Goal: Navigation & Orientation: Find specific page/section

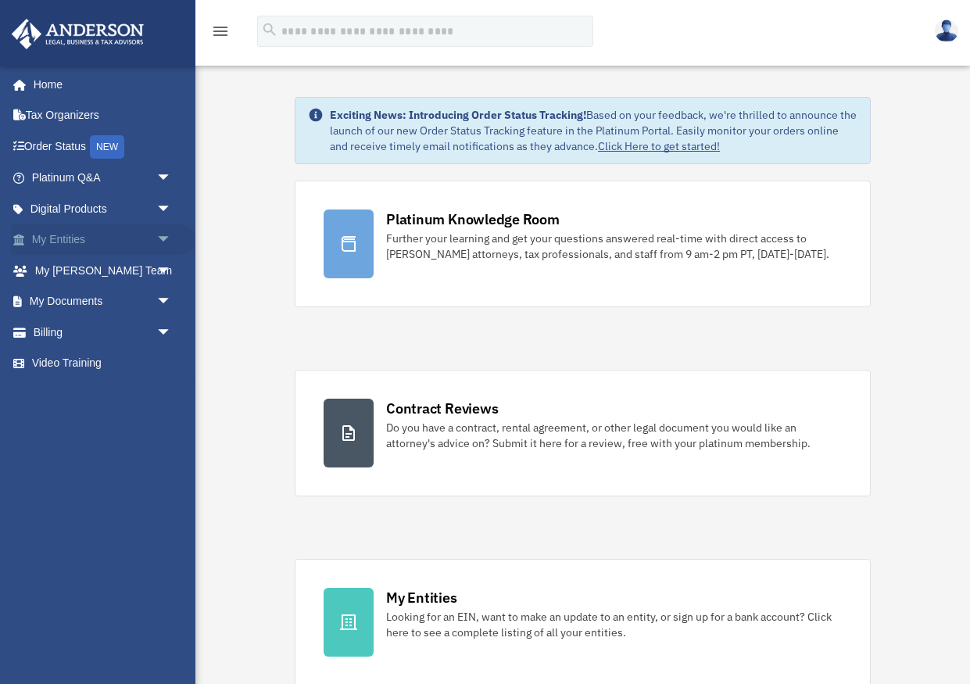
click at [62, 240] on link "My Entities arrow_drop_down" at bounding box center [103, 239] width 185 height 31
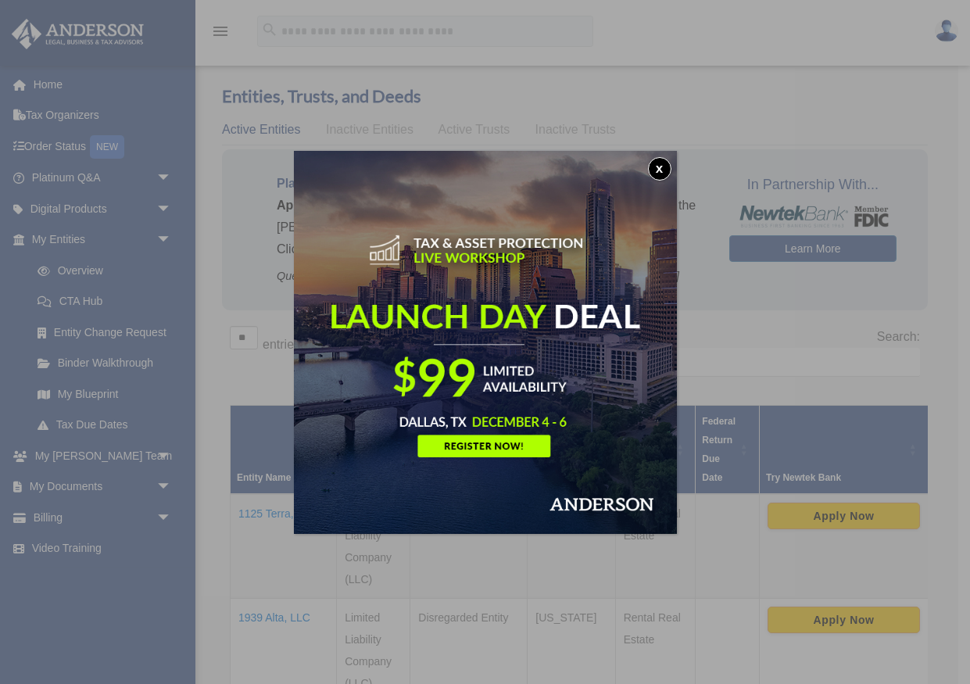
click at [663, 170] on button "x" at bounding box center [659, 168] width 23 height 23
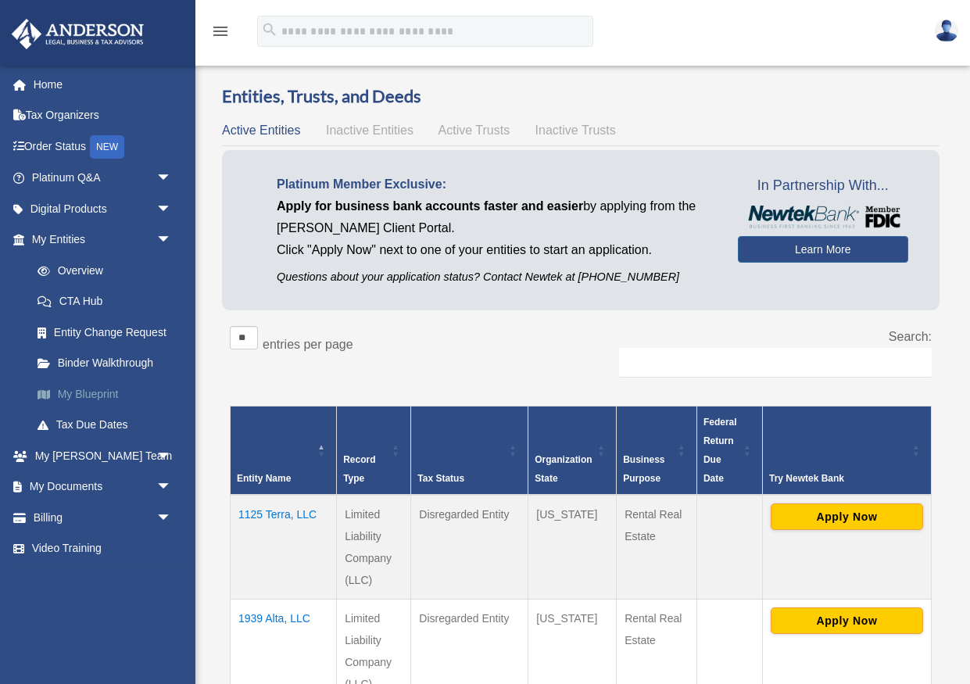
click at [80, 394] on link "My Blueprint" at bounding box center [109, 393] width 174 height 31
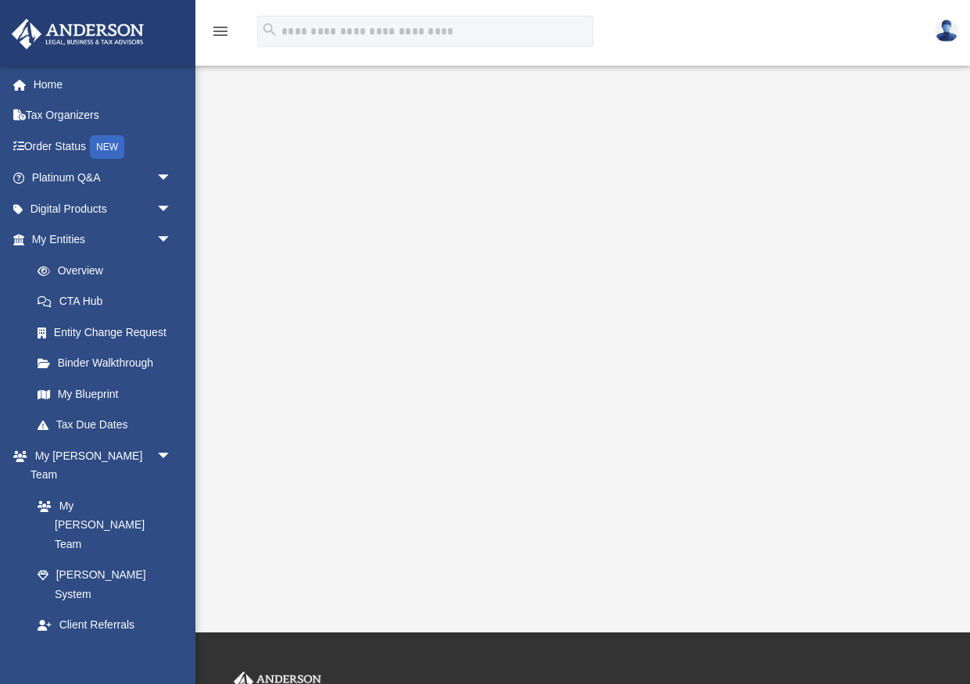
scroll to position [109, 0]
